Goal: Task Accomplishment & Management: Use online tool/utility

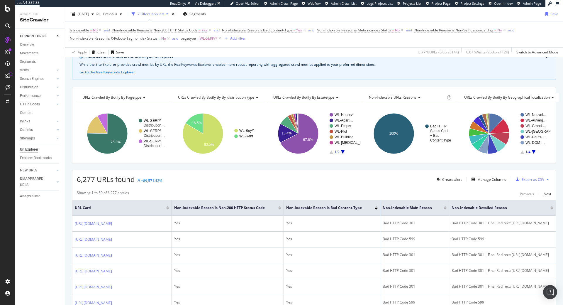
scroll to position [60, 0]
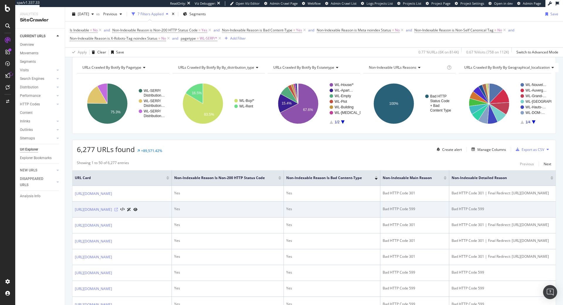
click at [118, 211] on icon at bounding box center [116, 210] width 4 height 4
click at [125, 212] on icon at bounding box center [122, 209] width 4 height 4
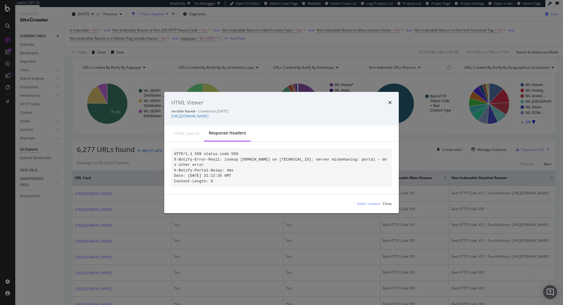
drag, startPoint x: 213, startPoint y: 179, endPoint x: 180, endPoint y: 159, distance: 38.6
click at [180, 159] on pre "HTTP/1.1 599 status code 599 X-Botify-Error-Real1: lookup www.logic-immo.com on…" at bounding box center [281, 168] width 221 height 38
drag, startPoint x: 174, startPoint y: 151, endPoint x: 210, endPoint y: 180, distance: 46.2
click at [210, 180] on pre "HTTP/1.1 599 status code 599 X-Botify-Error-Real1: lookup www.logic-immo.com on…" at bounding box center [281, 168] width 221 height 38
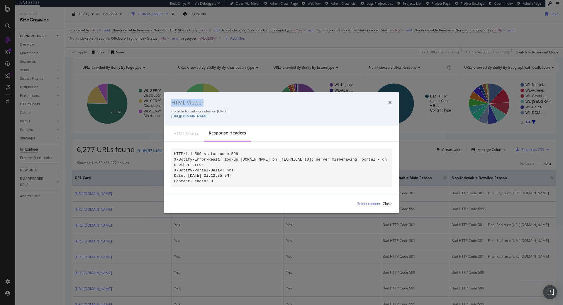
drag, startPoint x: 214, startPoint y: 177, endPoint x: 188, endPoint y: 170, distance: 26.6
click at [188, 170] on pre "HTTP/1.1 599 status code 599 X-Botify-Error-Real1: lookup www.logic-immo.com on…" at bounding box center [281, 168] width 221 height 38
click at [188, 167] on code "HTTP/1.1 599 status code 599 X-Botify-Error-Real1: lookup www.logic-immo.com on…" at bounding box center [280, 168] width 213 height 32
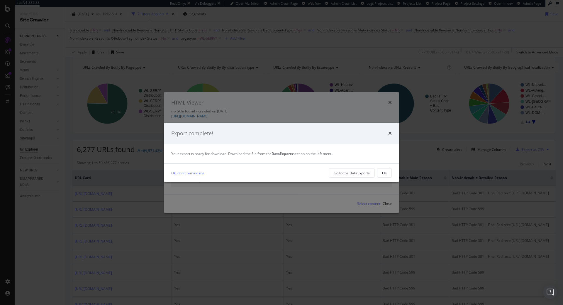
drag, startPoint x: 174, startPoint y: 151, endPoint x: 208, endPoint y: 177, distance: 42.7
click at [208, 177] on pre "HTTP/1.1 599 status code 599 X-Botify-Error-Real1: lookup www.logic-immo.com on…" at bounding box center [281, 168] width 221 height 38
click at [392, 133] on icon "times" at bounding box center [391, 133] width 4 height 5
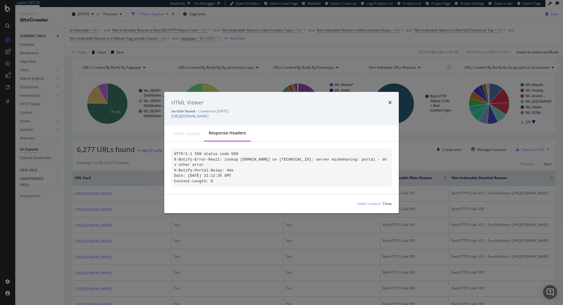
click at [261, 173] on pre "HTTP/1.1 599 status code 599 X-Botify-Error-Real1: lookup www.logic-immo.com on…" at bounding box center [281, 168] width 221 height 38
drag, startPoint x: 195, startPoint y: 176, endPoint x: 180, endPoint y: 171, distance: 15.0
click at [180, 171] on pre "HTTP/1.1 599 status code 599 X-Botify-Error-Real1: lookup www.logic-immo.com on…" at bounding box center [281, 168] width 221 height 38
click at [180, 171] on code "HTTP/1.1 599 status code 599 X-Botify-Error-Real1: lookup www.logic-immo.com on…" at bounding box center [280, 168] width 213 height 32
drag, startPoint x: 174, startPoint y: 153, endPoint x: 214, endPoint y: 178, distance: 47.2
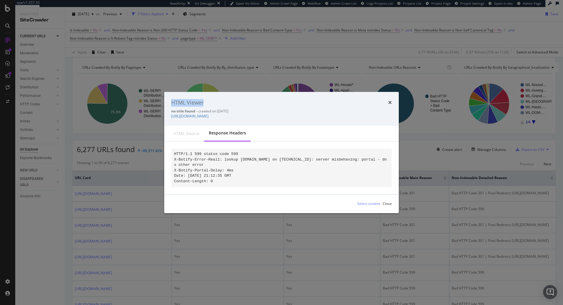
click at [214, 178] on pre "HTTP/1.1 599 status code 599 X-Botify-Error-Real1: lookup www.logic-immo.com on…" at bounding box center [281, 168] width 221 height 38
click at [210, 177] on pre "HTTP/1.1 599 status code 599 X-Botify-Error-Real1: lookup www.logic-immo.com on…" at bounding box center [281, 168] width 221 height 38
click at [212, 175] on code "HTTP/1.1 599 status code 599 X-Botify-Error-Real1: lookup www.logic-immo.com on…" at bounding box center [280, 168] width 213 height 32
drag, startPoint x: 211, startPoint y: 178, endPoint x: 174, endPoint y: 151, distance: 45.4
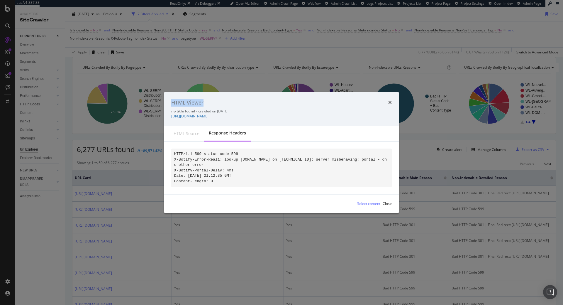
click at [174, 151] on pre "HTTP/1.1 599 status code 599 X-Botify-Error-Real1: lookup www.logic-immo.com on…" at bounding box center [281, 168] width 221 height 38
copy code "HTTP/1.1 599 status code 599 X-Botify-Error-Real1: lookup www.logic-immo.com on…"
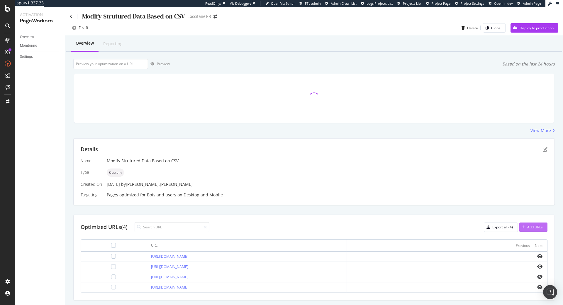
click at [542, 229] on div "Add URLs" at bounding box center [536, 226] width 16 height 5
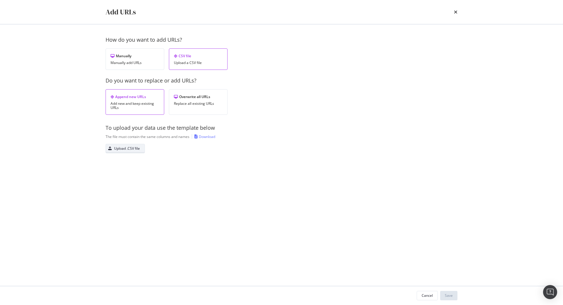
click at [128, 151] on div "Upload .CSV file" at bounding box center [127, 148] width 26 height 5
click at [199, 105] on div "Replace all existing URLs" at bounding box center [198, 104] width 49 height 4
click at [120, 148] on div "Upload .CSV file" at bounding box center [127, 148] width 26 height 5
click at [448, 299] on div "Save" at bounding box center [449, 295] width 8 height 9
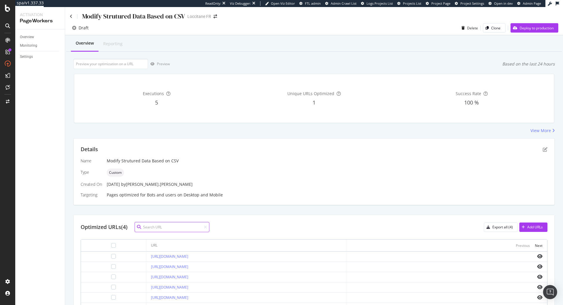
scroll to position [129, 0]
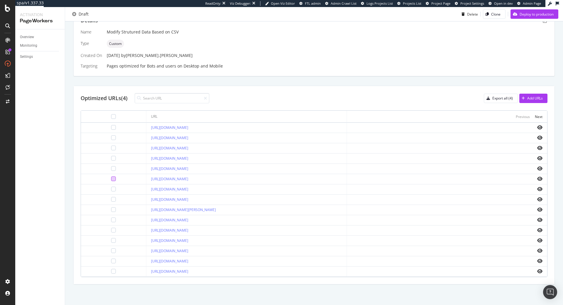
click at [111, 178] on div at bounding box center [113, 178] width 5 height 5
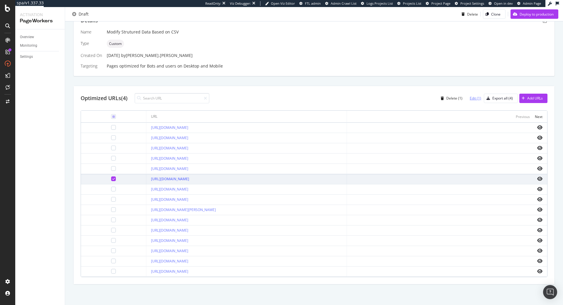
click at [472, 99] on div "Edit (1)" at bounding box center [475, 98] width 11 height 5
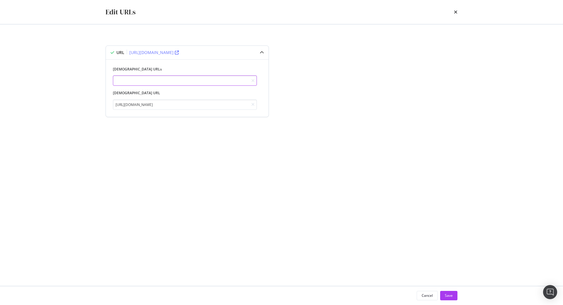
click at [141, 81] on input "modal" at bounding box center [185, 80] width 144 height 10
click at [418, 295] on button "Cancel" at bounding box center [427, 295] width 21 height 9
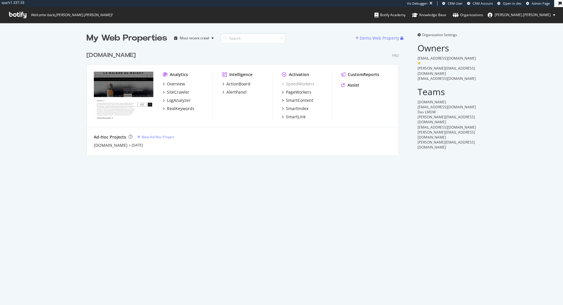
scroll to position [305, 563]
click at [306, 90] on div "PageWorkers" at bounding box center [299, 92] width 26 height 6
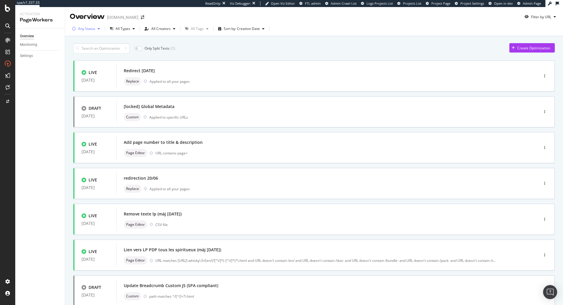
click at [90, 28] on div "Any Status" at bounding box center [86, 29] width 17 height 4
click at [129, 32] on div "All Types" at bounding box center [122, 28] width 30 height 9
click at [150, 31] on div "All Creators" at bounding box center [160, 28] width 36 height 9
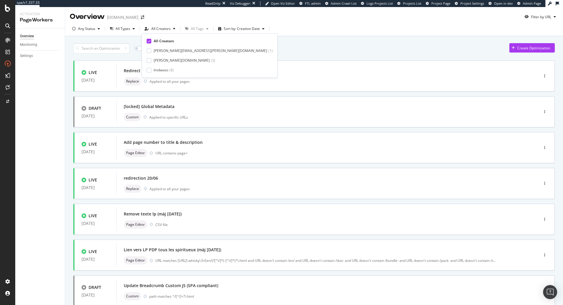
click at [155, 54] on div "All Creators [PERSON_NAME][EMAIL_ADDRESS][PERSON_NAME][DOMAIN_NAME] ( 1 ) [PERS…" at bounding box center [210, 55] width 126 height 34
click at [157, 51] on div "[PERSON_NAME][EMAIL_ADDRESS][PERSON_NAME][DOMAIN_NAME]" at bounding box center [211, 50] width 114 height 5
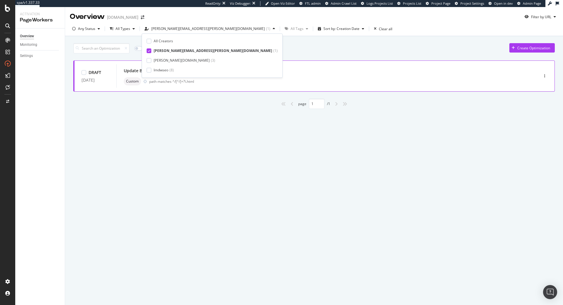
click at [219, 82] on div "path matches ^/[^/]+?\.html" at bounding box center [331, 81] width 365 height 5
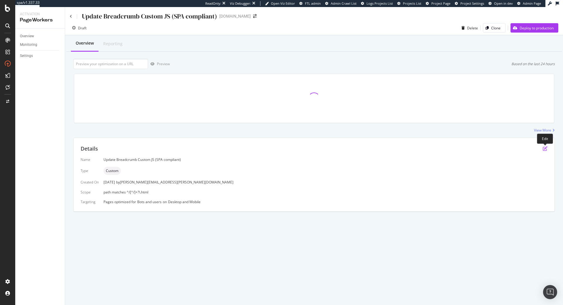
click at [547, 150] on icon "pen-to-square" at bounding box center [545, 148] width 5 height 5
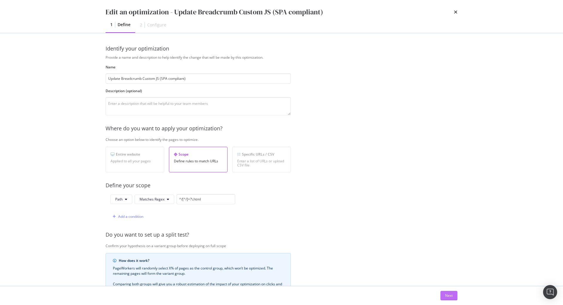
click at [446, 293] on div "Next" at bounding box center [449, 295] width 8 height 9
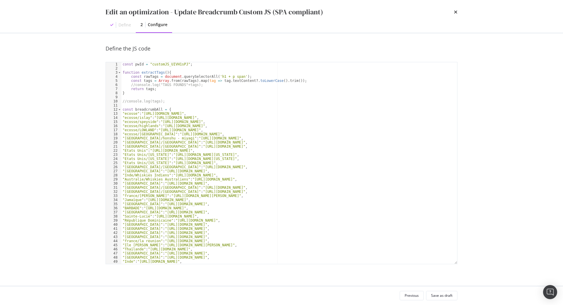
click at [281, 108] on div "const pwId = "customJS_UIVH1sPJ" ; function extractTags ( ) { const rawTags = d…" at bounding box center [289, 167] width 336 height 210
type textarea "});"
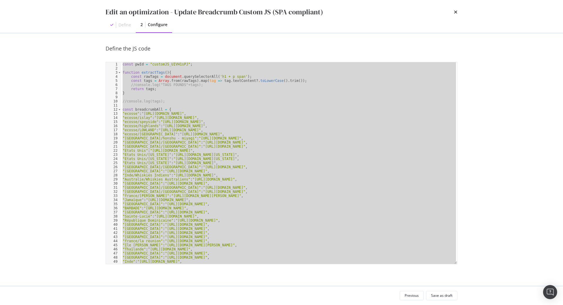
paste textarea "Cursor at row 204"
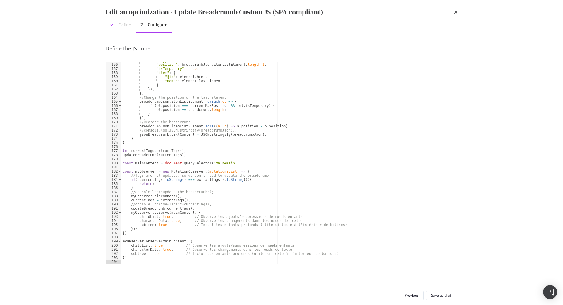
scroll to position [636, 0]
type textarea "const pwId = "customJS_UIVH1sPJ";"
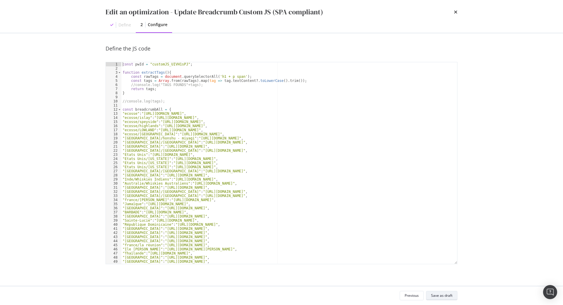
click at [437, 292] on div "Save as draft" at bounding box center [441, 295] width 21 height 8
